Goal: Find contact information: Find contact information

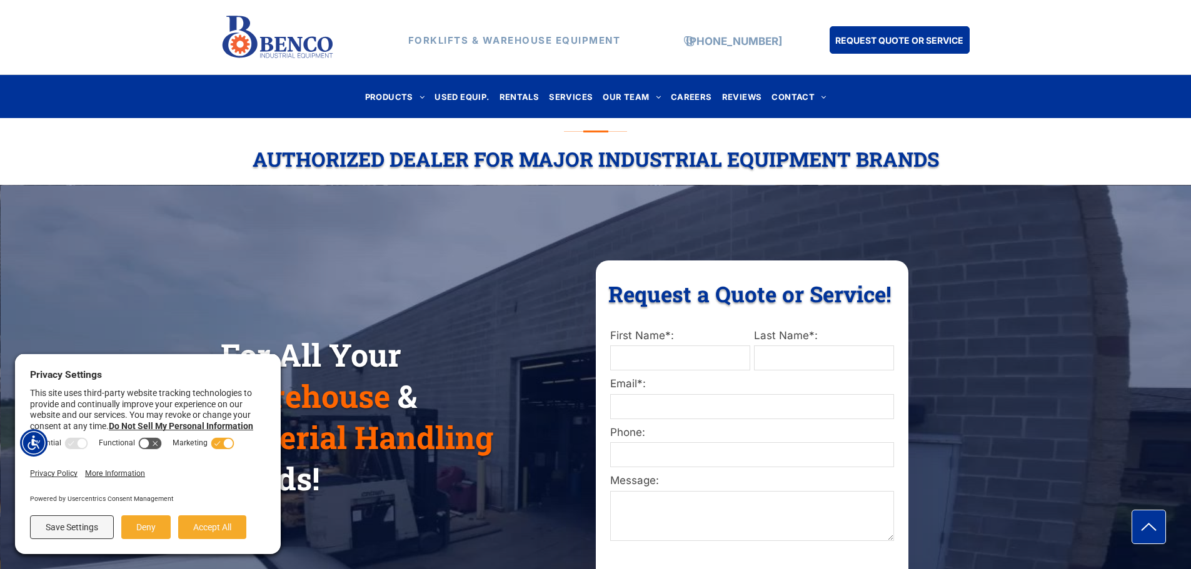
click at [517, 209] on div "For All Your Warehouse & Material Handling Needs! Request a Quote or Service! R…" at bounding box center [595, 436] width 1191 height 477
click at [139, 522] on button "Deny" at bounding box center [145, 528] width 49 height 24
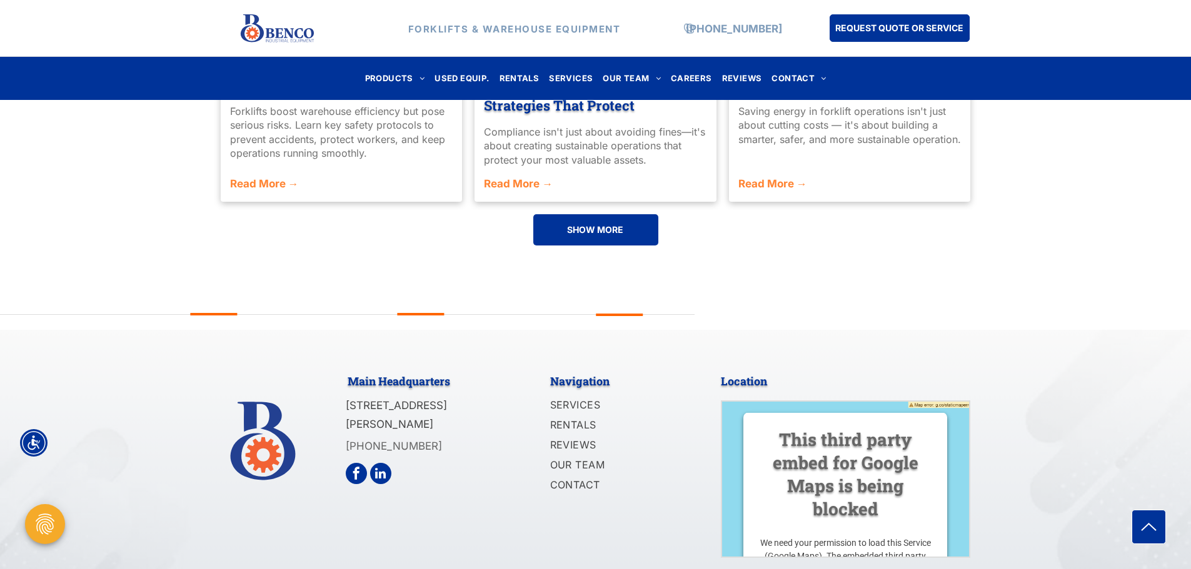
scroll to position [2999, 0]
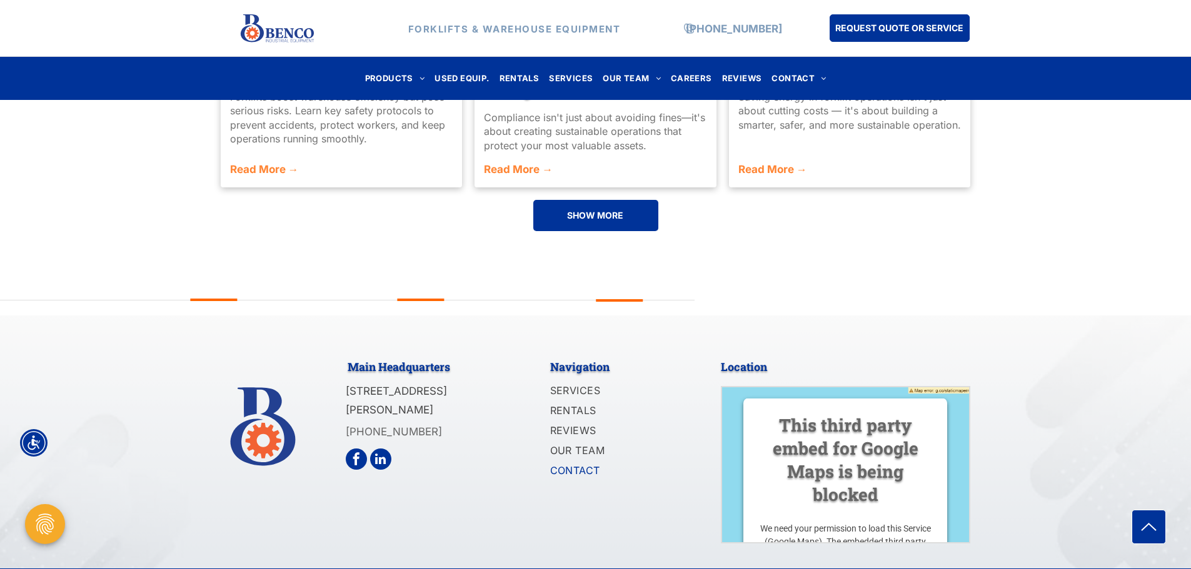
click at [580, 463] on span "CONTACT" at bounding box center [575, 470] width 50 height 15
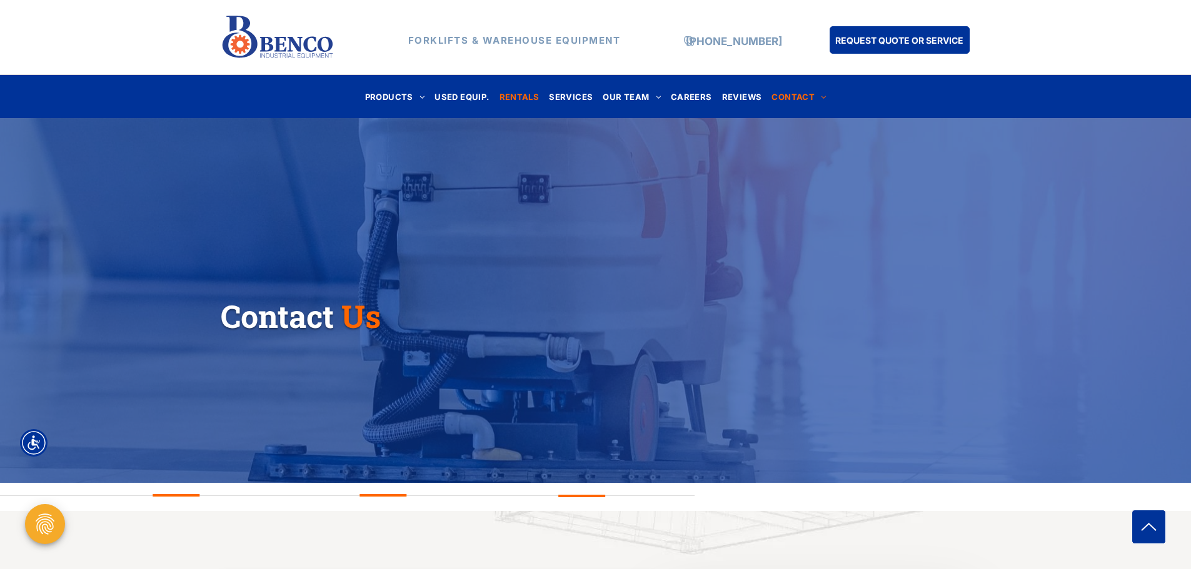
click at [525, 97] on span "RENTALS" at bounding box center [519, 96] width 40 height 17
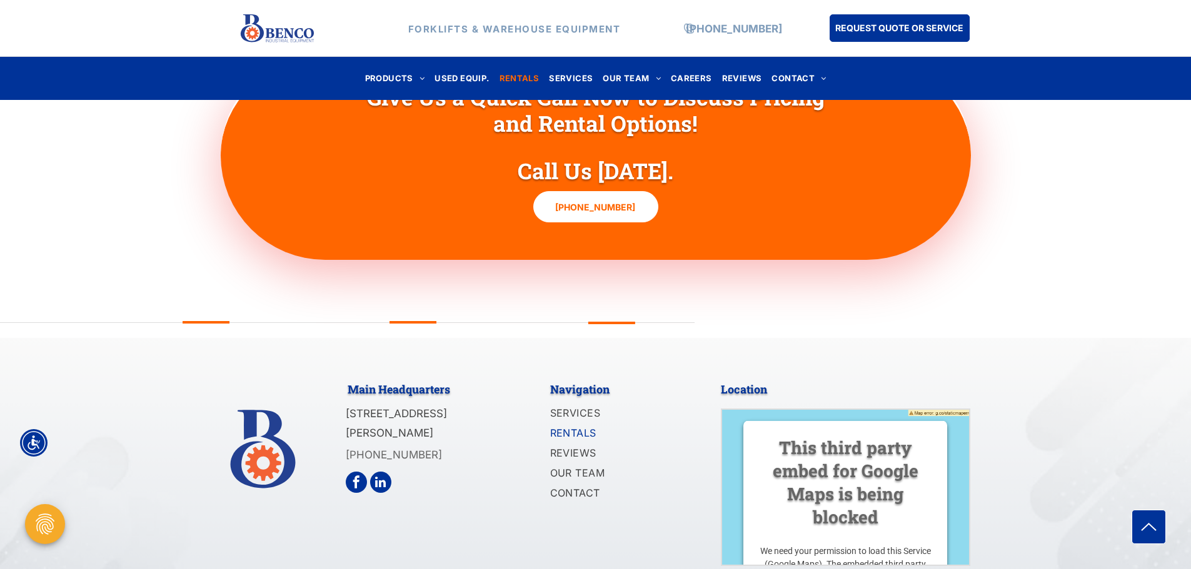
scroll to position [3867, 0]
